Goal: Task Accomplishment & Management: Use online tool/utility

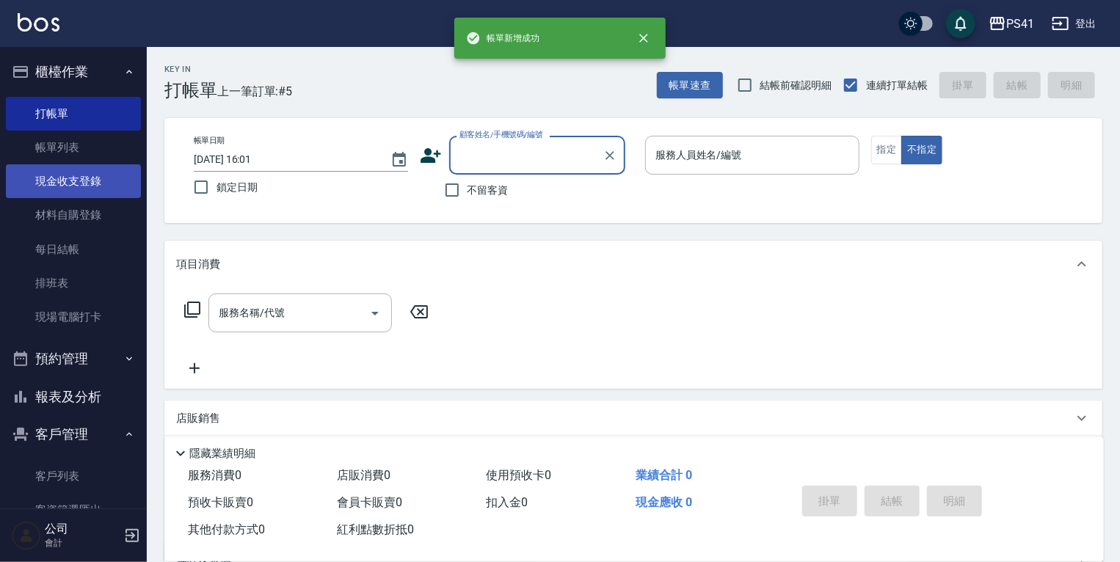
drag, startPoint x: 85, startPoint y: 148, endPoint x: 85, endPoint y: 171, distance: 23.5
click at [85, 148] on link "帳單列表" at bounding box center [73, 148] width 135 height 34
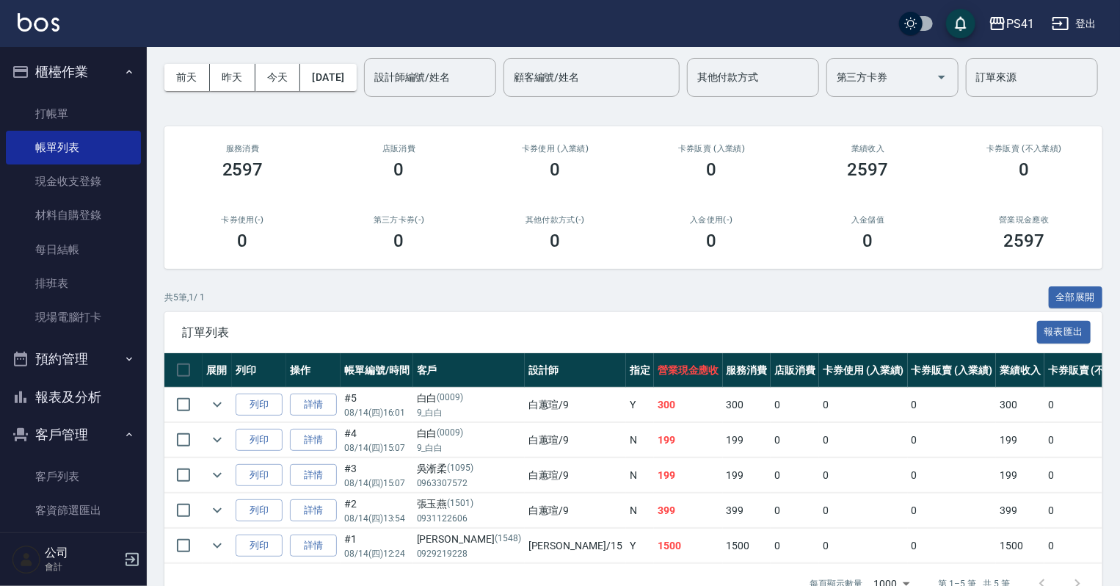
scroll to position [142, 0]
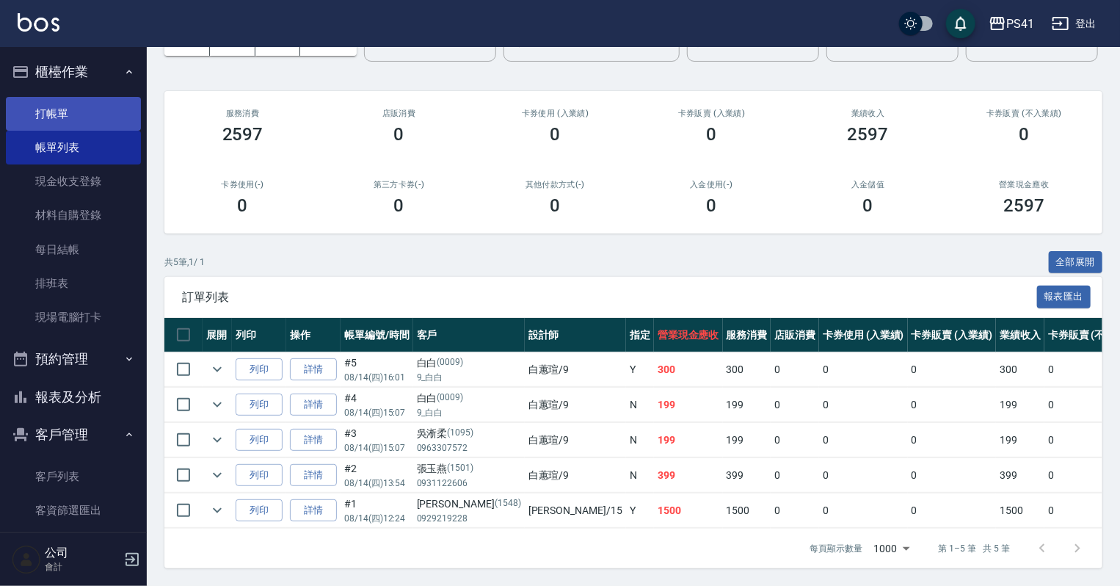
drag, startPoint x: 126, startPoint y: 120, endPoint x: 126, endPoint y: 112, distance: 8.1
click at [126, 120] on link "打帳單" at bounding box center [73, 114] width 135 height 34
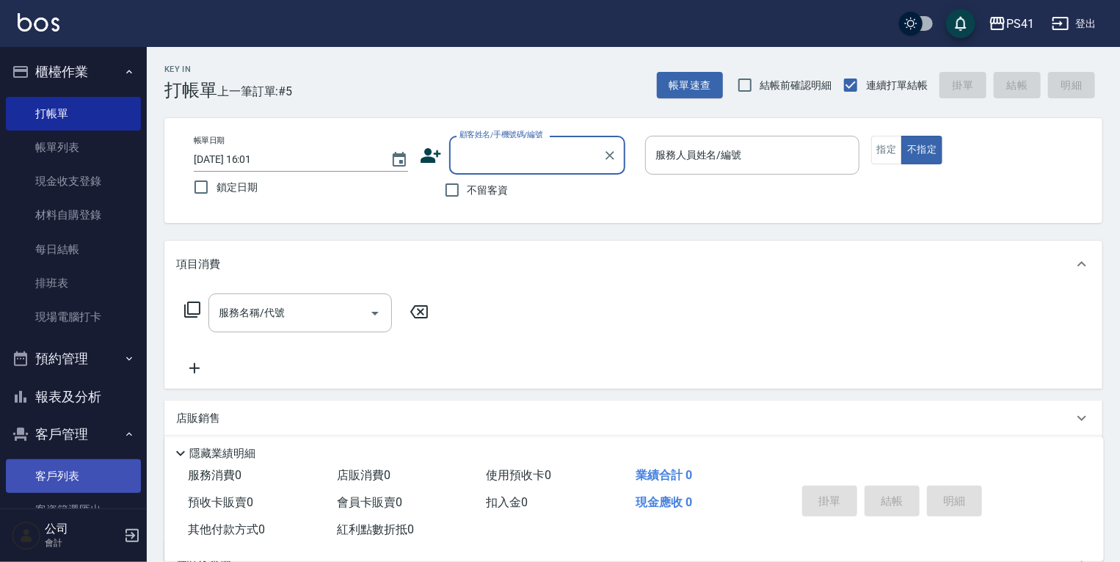
click at [56, 479] on link "客戶列表" at bounding box center [73, 477] width 135 height 34
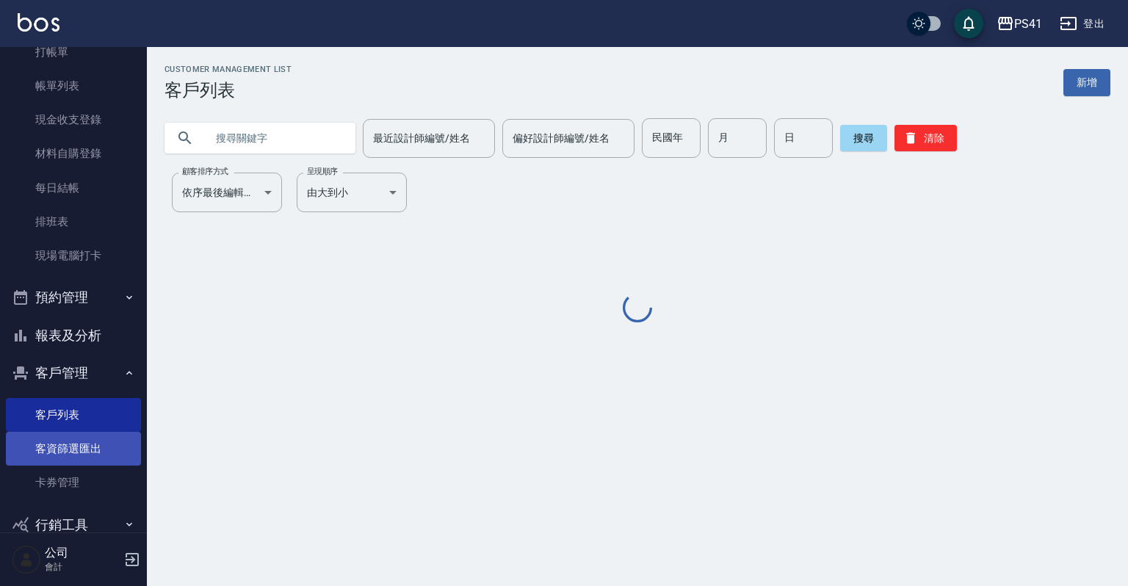
scroll to position [90, 0]
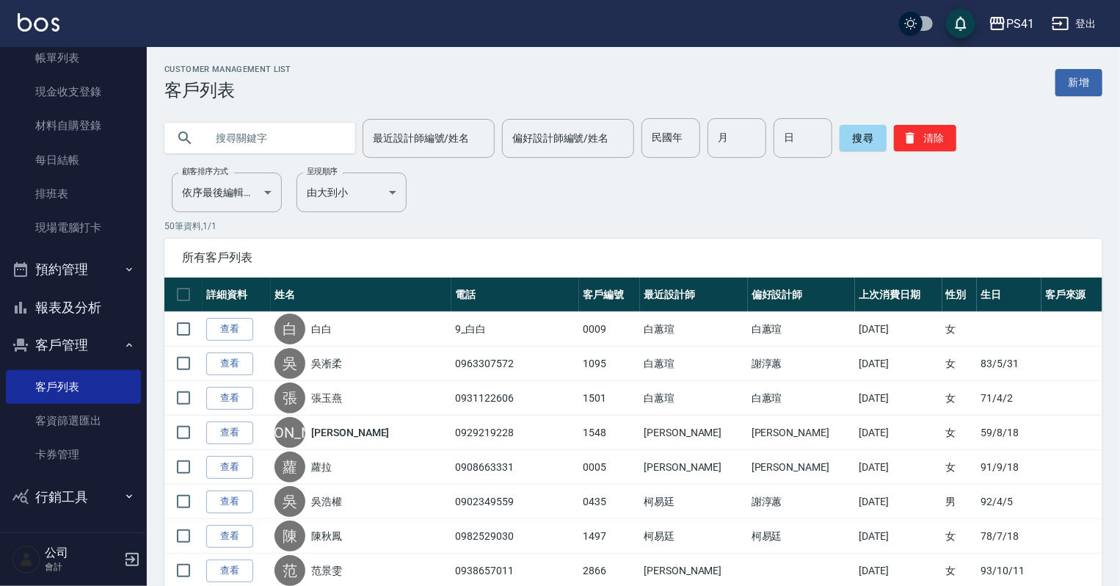
click at [211, 142] on input "text" at bounding box center [275, 138] width 138 height 40
type input "0981651797"
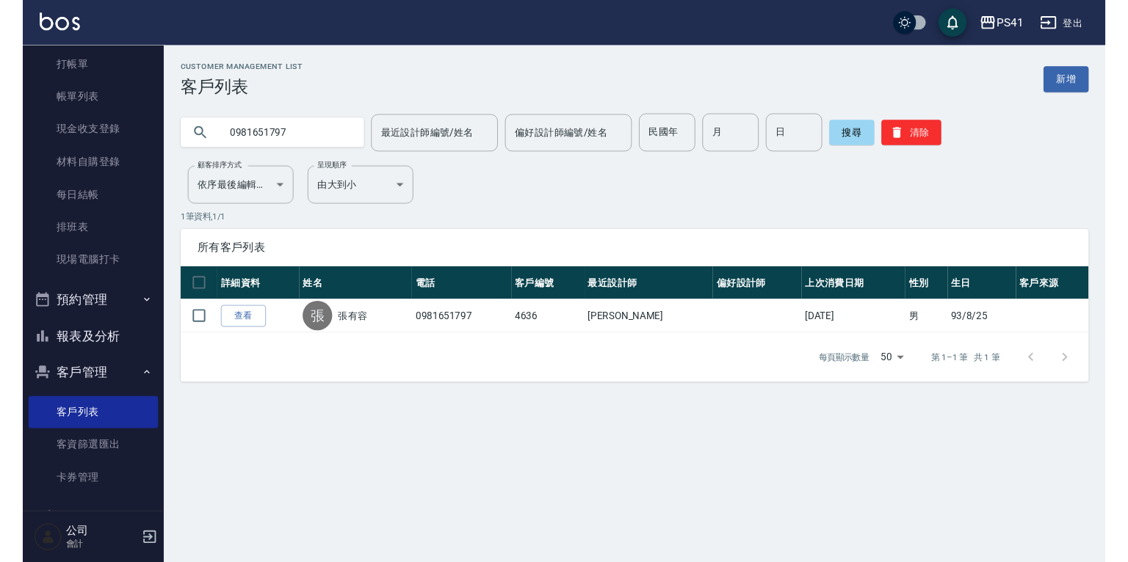
scroll to position [0, 0]
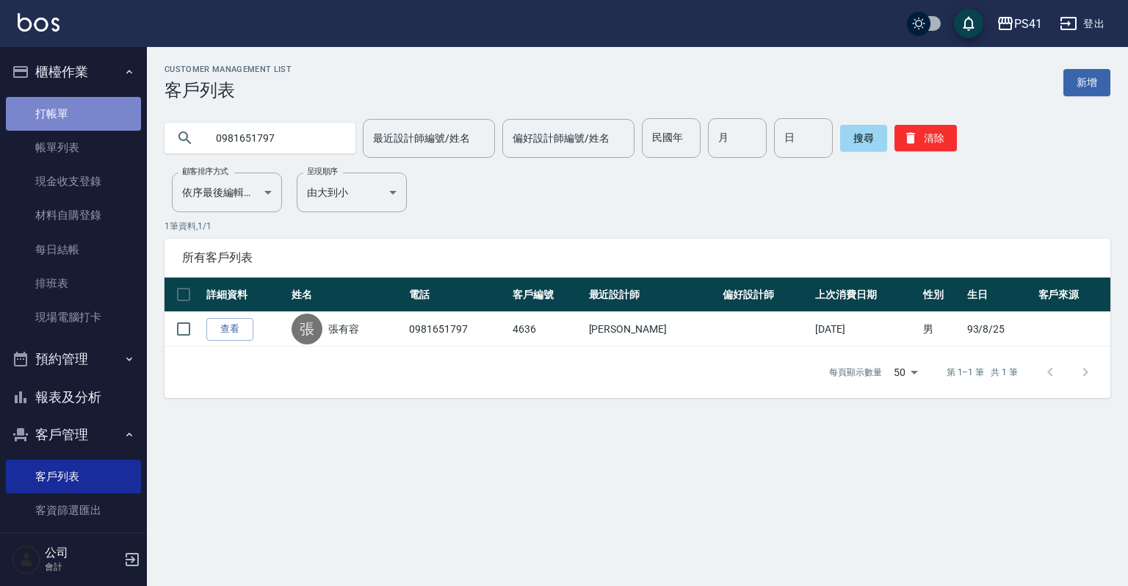
click at [81, 123] on link "打帳單" at bounding box center [73, 114] width 135 height 34
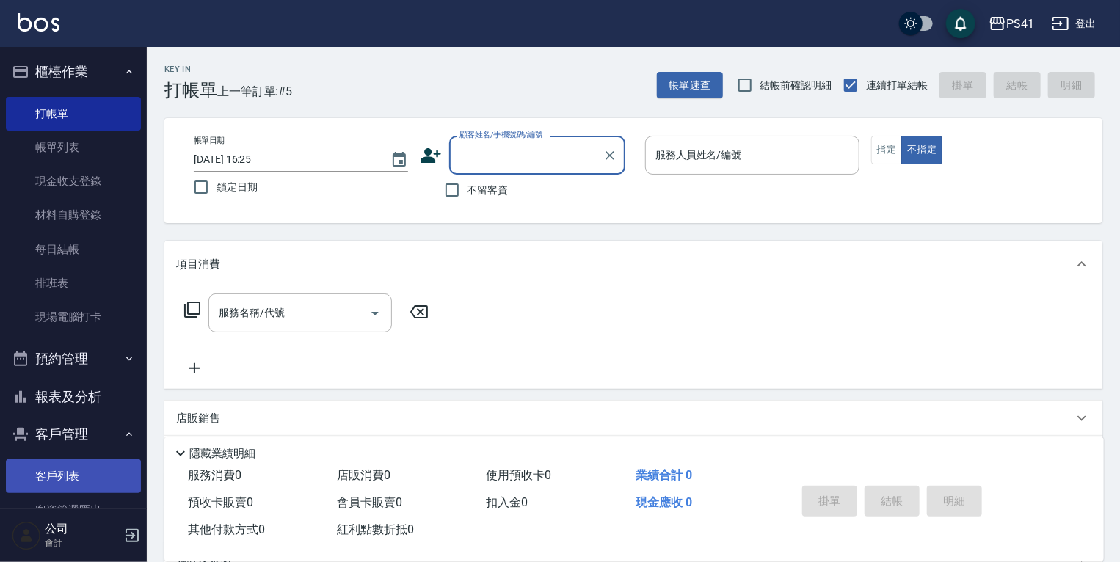
click at [76, 470] on link "客戶列表" at bounding box center [73, 477] width 135 height 34
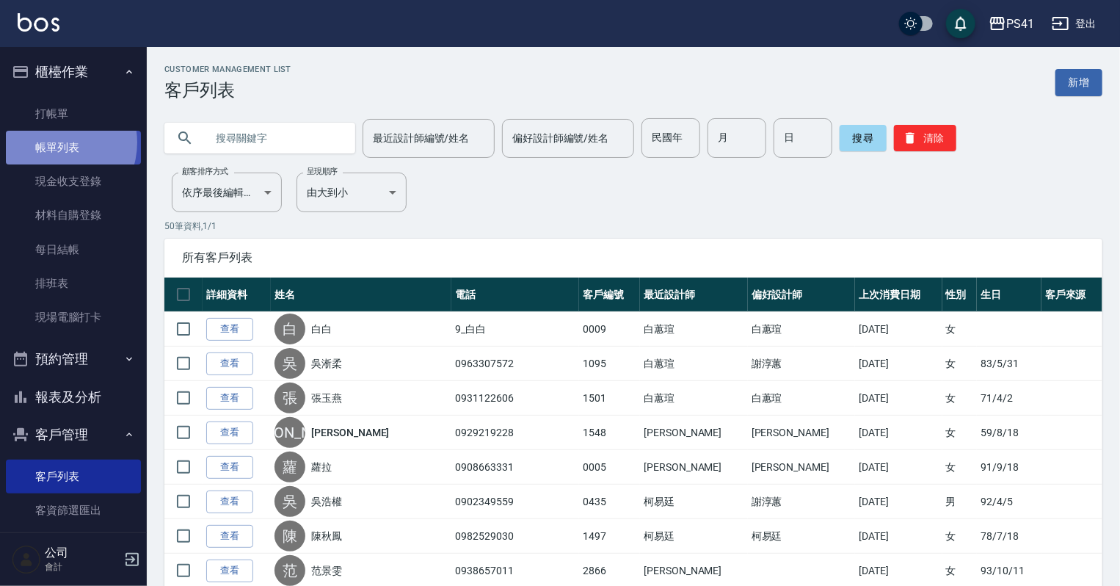
click at [52, 144] on link "帳單列表" at bounding box center [73, 148] width 135 height 34
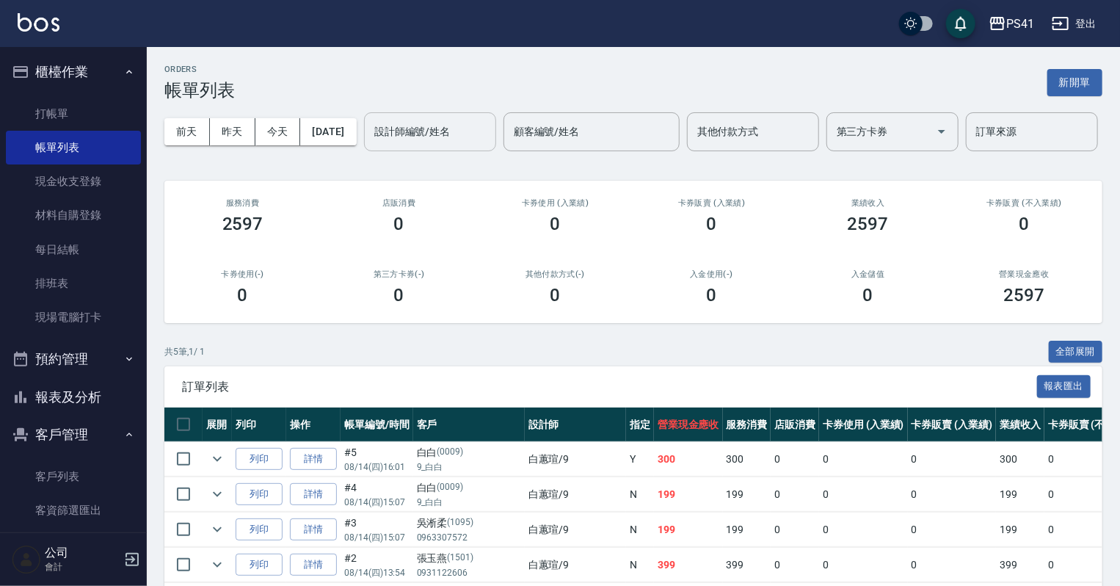
click at [371, 145] on input "設計師編號/姓名" at bounding box center [430, 132] width 119 height 26
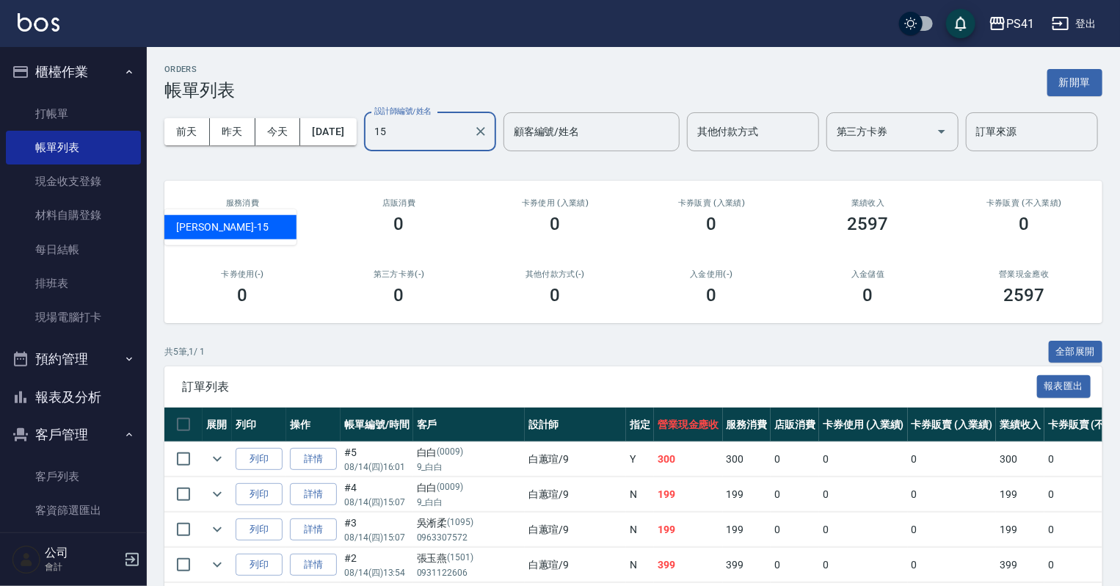
type input "[PERSON_NAME]15"
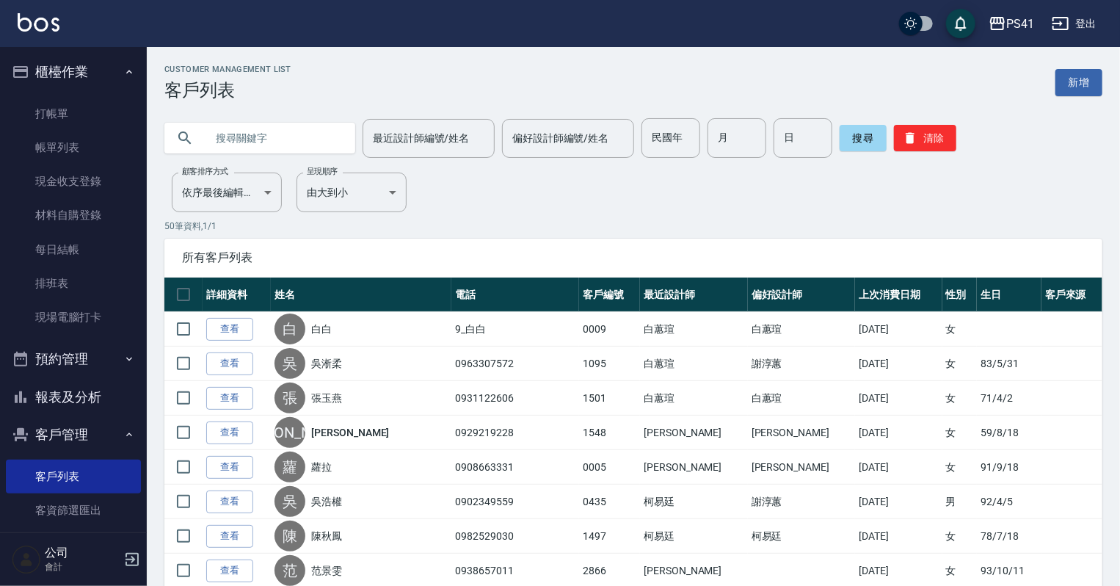
click at [225, 141] on input "text" at bounding box center [275, 138] width 138 height 40
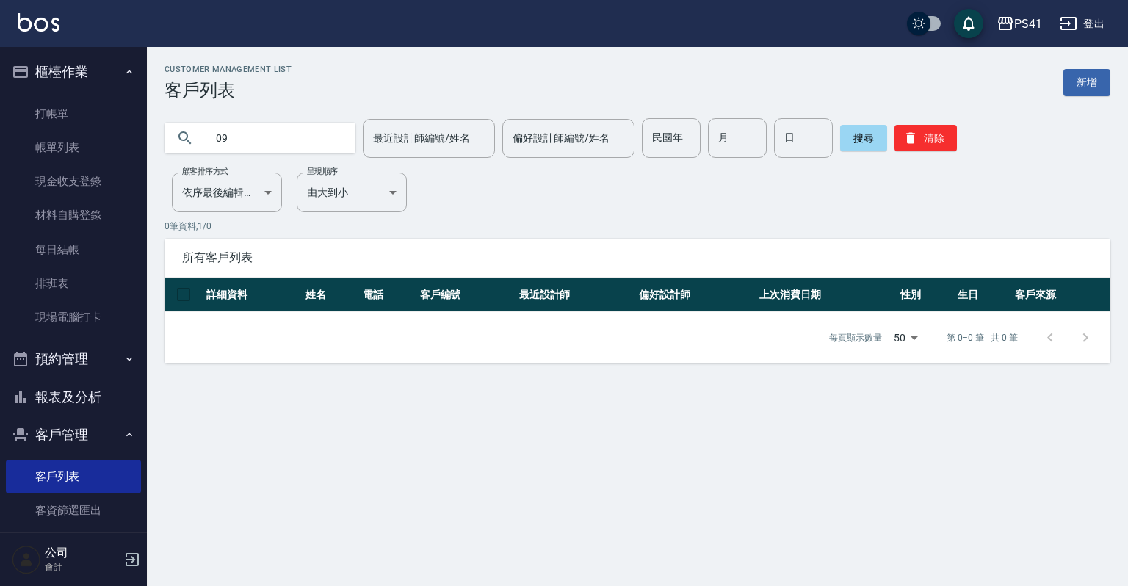
type input "0"
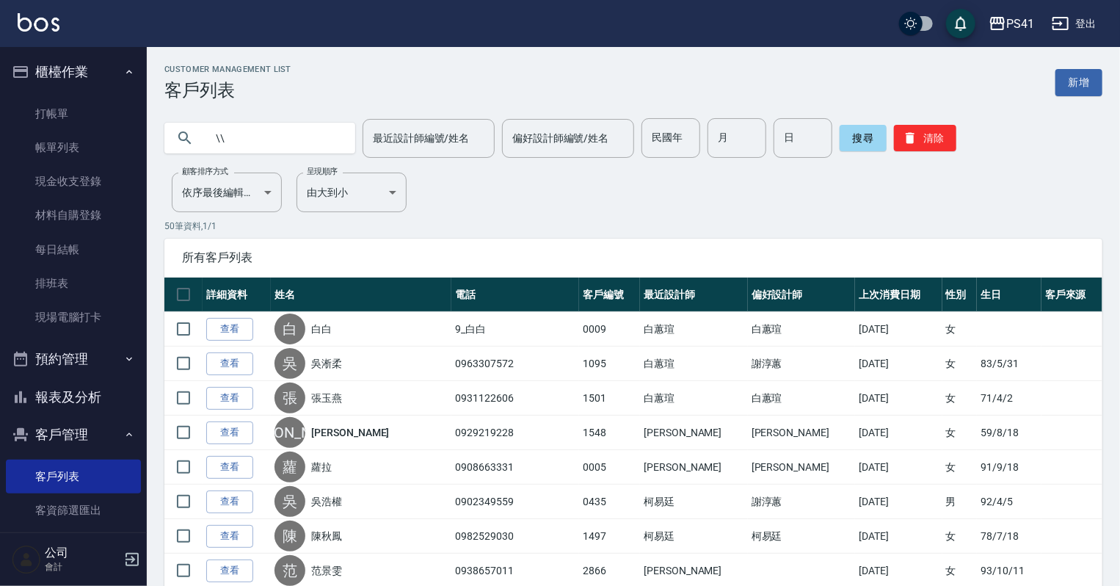
type input "\"
type input "0935583074"
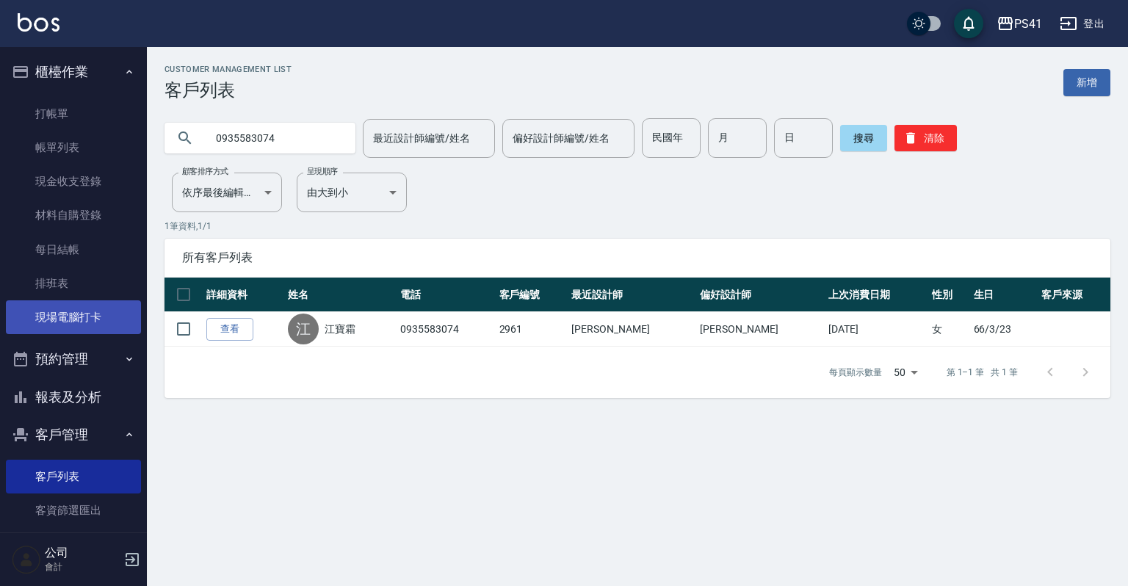
click at [101, 310] on link "現場電腦打卡" at bounding box center [73, 317] width 135 height 34
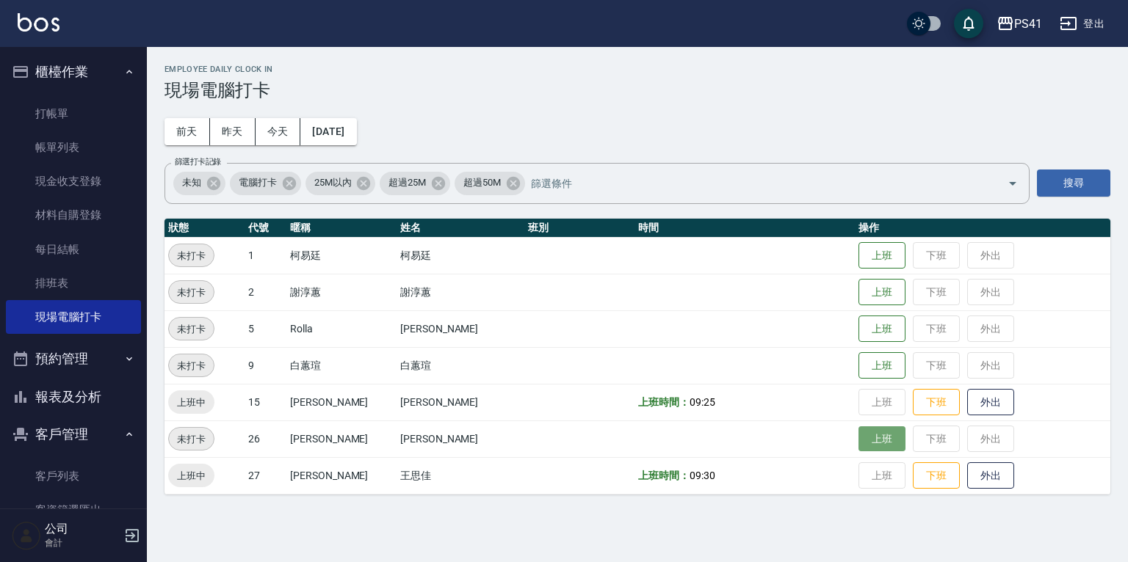
drag, startPoint x: 860, startPoint y: 440, endPoint x: 882, endPoint y: 438, distance: 21.5
click at [866, 439] on button "上班" at bounding box center [881, 439] width 47 height 26
